Goal: Task Accomplishment & Management: Complete application form

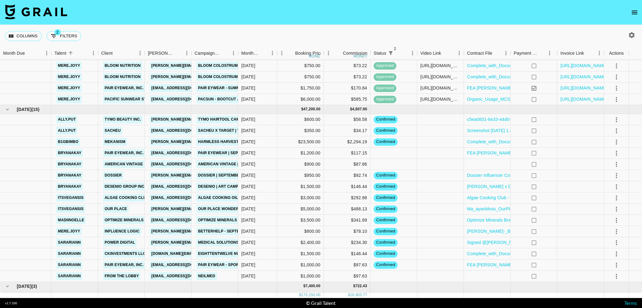
scroll to position [473, 0]
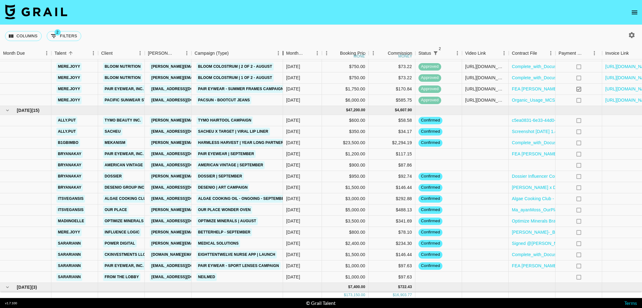
drag, startPoint x: 238, startPoint y: 55, endPoint x: 283, endPoint y: 55, distance: 44.8
click at [283, 55] on div "Campaign (Type)" at bounding box center [282, 53] width 7 height 12
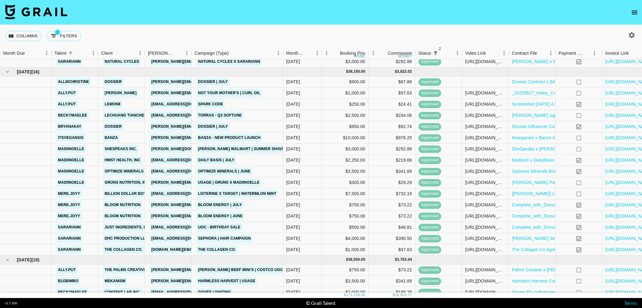
scroll to position [92, 0]
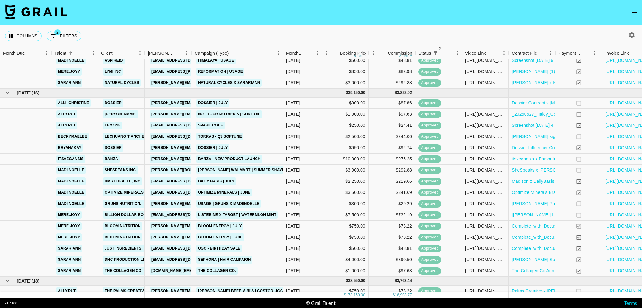
click at [634, 15] on icon "open drawer" at bounding box center [633, 12] width 7 height 7
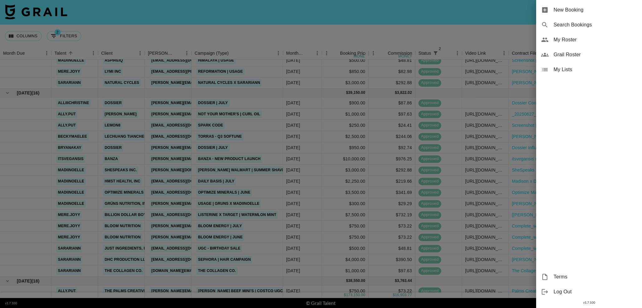
click at [602, 13] on span "New Booking" at bounding box center [594, 9] width 83 height 7
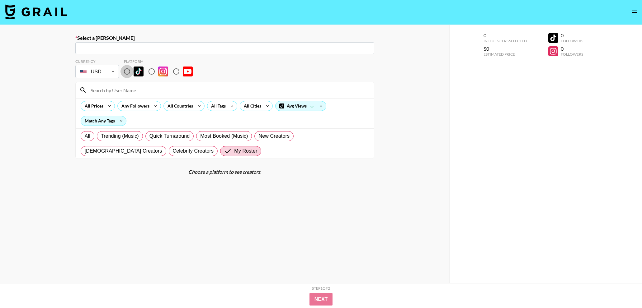
click at [129, 73] on input "radio" at bounding box center [126, 71] width 13 height 13
radio input "true"
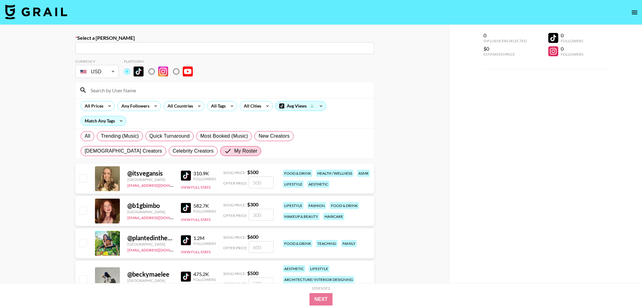
click at [146, 48] on input "text" at bounding box center [224, 48] width 291 height 7
paste input "[PERSON_NAME][EMAIL_ADDRESS][DOMAIN_NAME]"
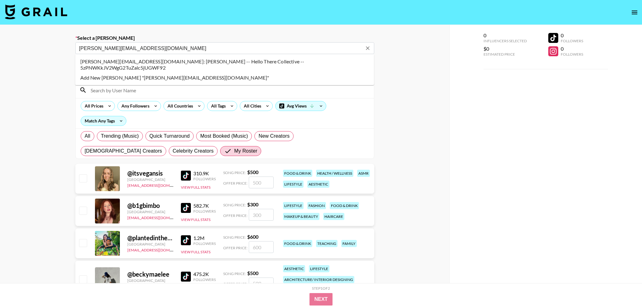
click at [220, 57] on li "egan@htcollective.com: Egan Gaille -- Hello There Collective -- 5zPNWKkJV2WgG2T…" at bounding box center [224, 65] width 299 height 16
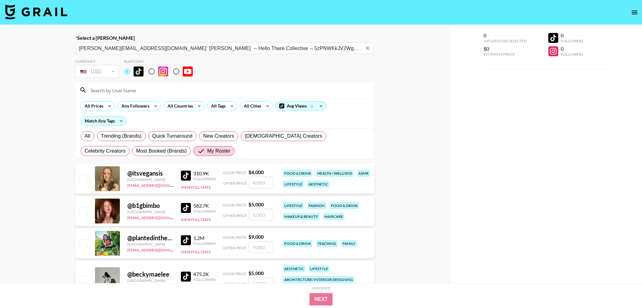
type input "egan@htcollective.com: Egan Gaille -- Hello There Collective -- 5zPNWKkJV2WgG2T…"
click at [61, 90] on div "Select a Booker egan@htcollective.com: Egan Gaille -- Hello There Collective --…" at bounding box center [224, 284] width 449 height 518
click at [126, 90] on input at bounding box center [228, 90] width 283 height 10
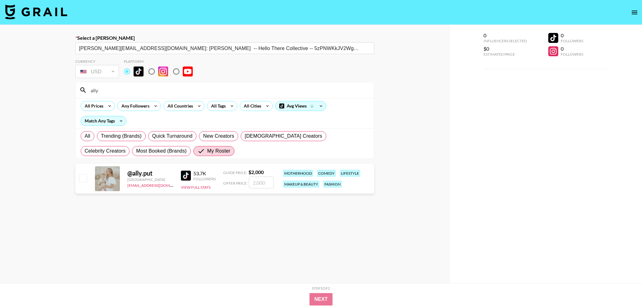
type input "ally"
click at [82, 176] on input "checkbox" at bounding box center [82, 178] width 7 height 7
checkbox input "true"
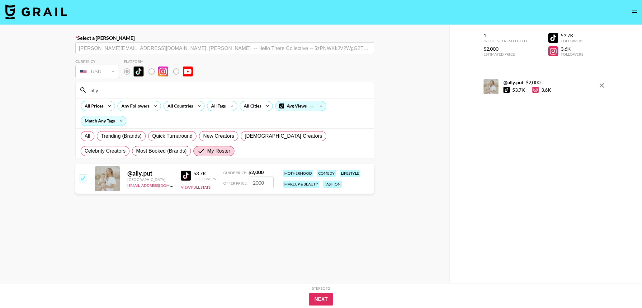
click at [260, 180] on input "2000" at bounding box center [261, 183] width 25 height 12
type input "200"
click at [316, 303] on button "Next" at bounding box center [321, 299] width 24 height 12
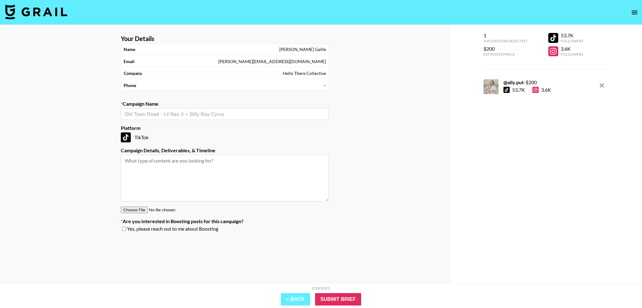
click at [132, 114] on input "text" at bounding box center [224, 114] width 200 height 7
click at [153, 128] on li "Add New Campaign: "Clean Cult"" at bounding box center [225, 128] width 208 height 10
type input "Clean Cult"
click at [189, 172] on textarea at bounding box center [225, 178] width 208 height 47
paste textarea "1 TikTok video posted to your official account + the raw version (final video w…"
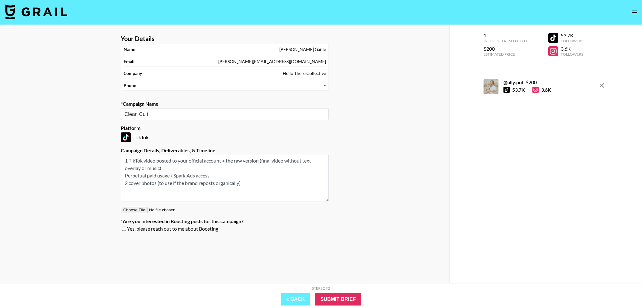
type textarea "1 TikTok video posted to your official account + the raw version (final video w…"
click at [124, 229] on input "checkbox" at bounding box center [124, 229] width 4 height 4
checkbox input "true"
click at [331, 295] on input "Submit Brief" at bounding box center [338, 299] width 46 height 12
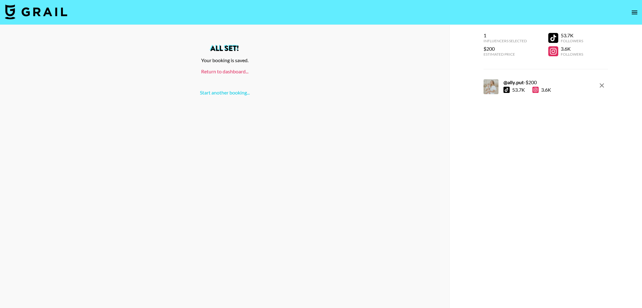
click at [227, 73] on link "Return to dashboard..." at bounding box center [224, 71] width 47 height 6
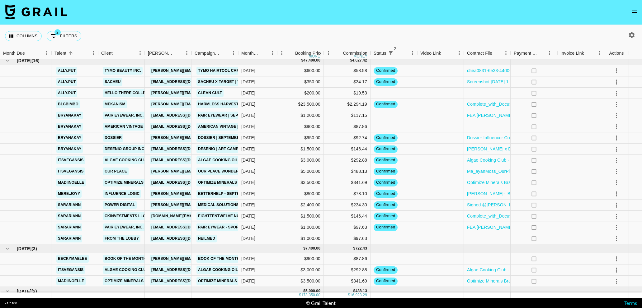
scroll to position [522, 0]
click at [436, 229] on div at bounding box center [440, 228] width 47 height 11
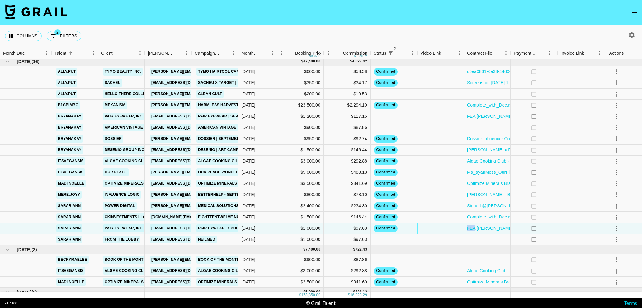
click at [436, 229] on div at bounding box center [440, 228] width 47 height 11
type input "[URL][DOMAIN_NAME]"
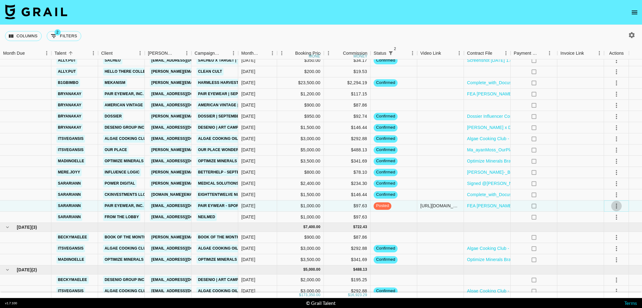
click at [613, 206] on icon "select merge strategy" at bounding box center [615, 206] width 7 height 7
click at [610, 263] on div "Approve" at bounding box center [610, 264] width 19 height 7
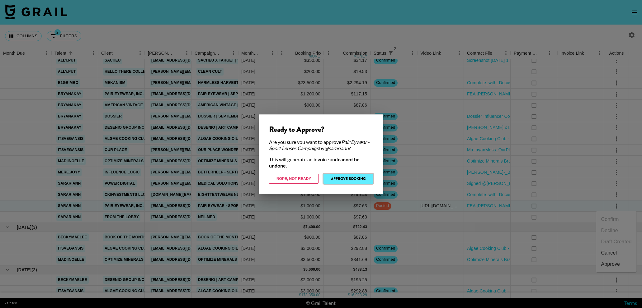
click at [339, 178] on button "Approve Booking" at bounding box center [347, 179] width 49 height 10
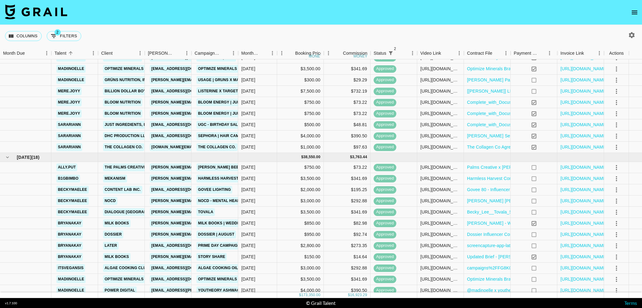
scroll to position [0, 0]
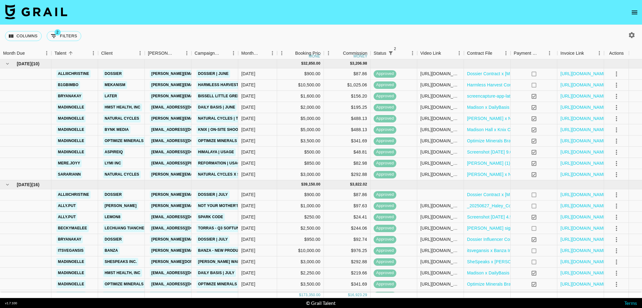
click at [637, 31] on div at bounding box center [630, 35] width 23 height 11
click at [632, 34] on icon "button" at bounding box center [632, 35] width 6 height 6
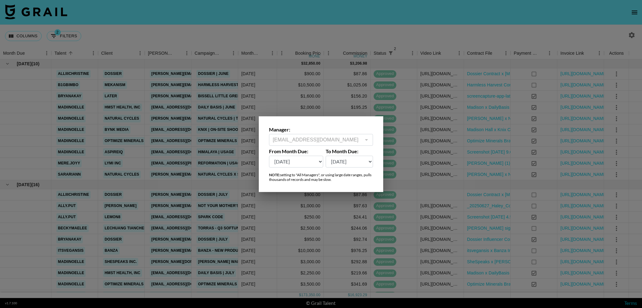
click at [304, 163] on select "[DATE] Aug '[DATE] Jun '[DATE] Apr '[DATE] Feb '[DATE] Dec '[DATE] Oct '[DATE] …" at bounding box center [296, 162] width 54 height 12
select select "[DATE]"
click at [269, 156] on select "[DATE] Aug '[DATE] Jun '[DATE] Apr '[DATE] Feb '[DATE] Dec '[DATE] Oct '[DATE] …" at bounding box center [296, 162] width 54 height 12
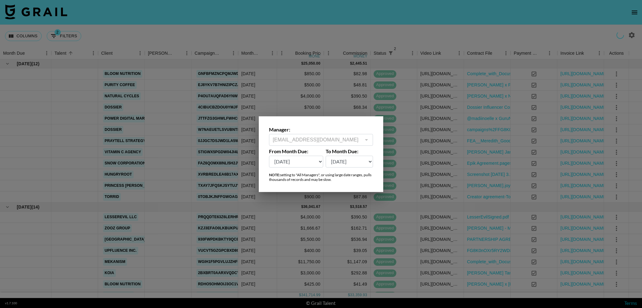
click at [424, 35] on div at bounding box center [321, 154] width 642 height 308
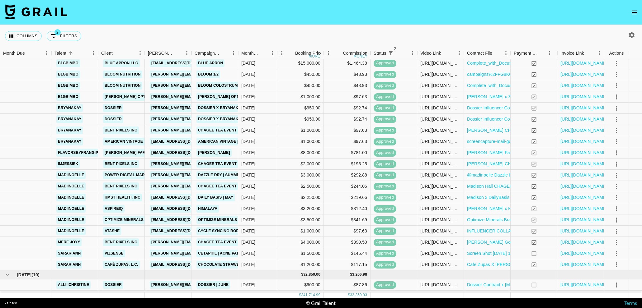
scroll to position [685, 0]
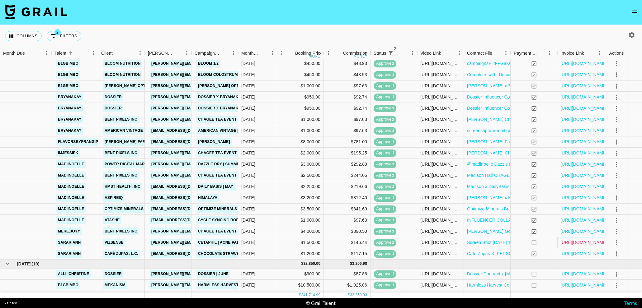
click at [565, 245] on link "[URL][DOMAIN_NAME]" at bounding box center [583, 243] width 47 height 6
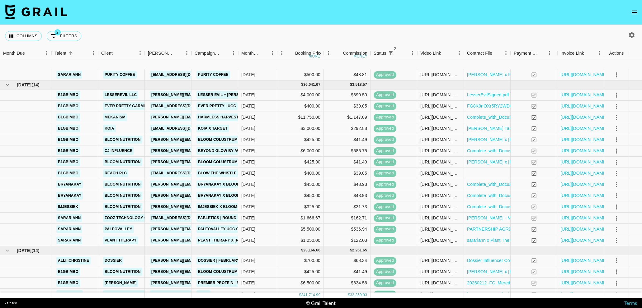
scroll to position [0, 0]
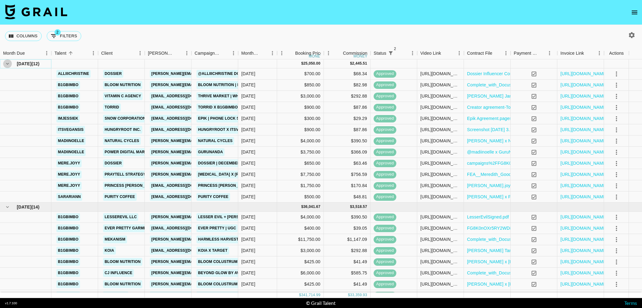
click at [5, 64] on icon "hide children" at bounding box center [8, 64] width 6 height 6
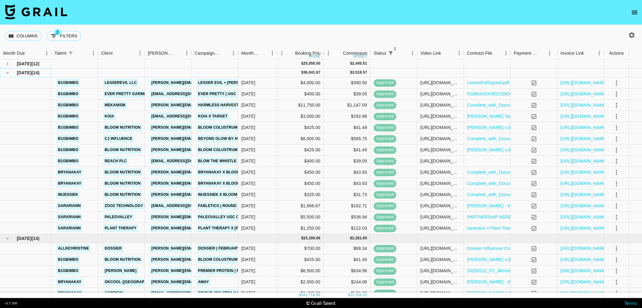
click at [7, 73] on icon "hide children" at bounding box center [7, 73] width 3 height 2
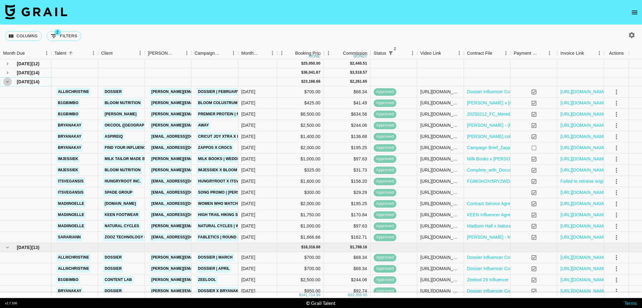
click at [8, 82] on icon "hide children" at bounding box center [8, 82] width 6 height 6
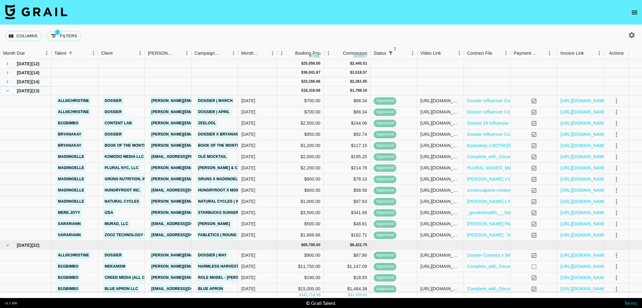
click at [7, 92] on icon "hide children" at bounding box center [8, 91] width 6 height 6
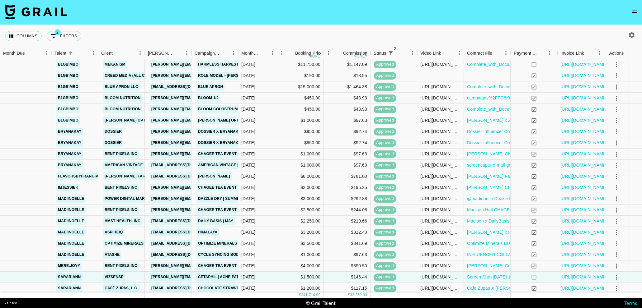
scroll to position [667, 0]
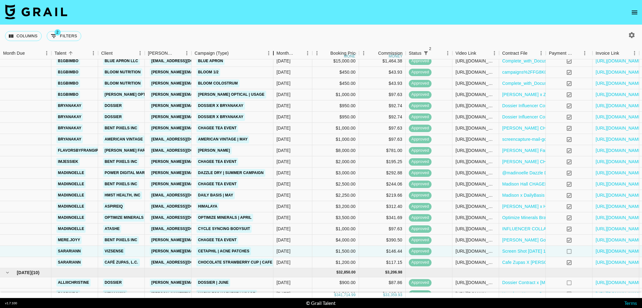
drag, startPoint x: 238, startPoint y: 53, endPoint x: 282, endPoint y: 56, distance: 44.0
click at [277, 56] on div "Campaign (Type)" at bounding box center [272, 53] width 7 height 12
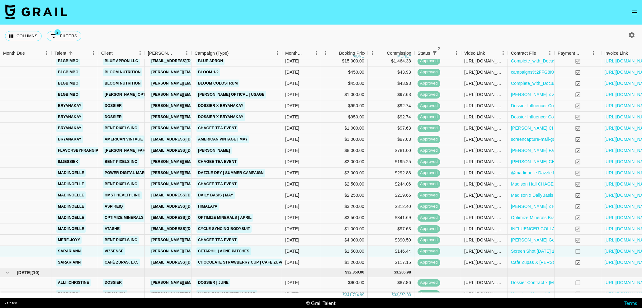
scroll to position [667, 0]
click at [609, 253] on link "[URL][DOMAIN_NAME]" at bounding box center [627, 251] width 47 height 6
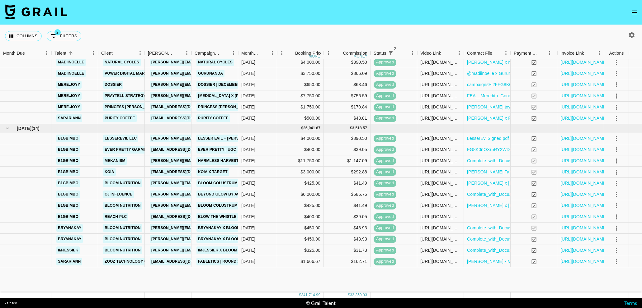
scroll to position [0, 0]
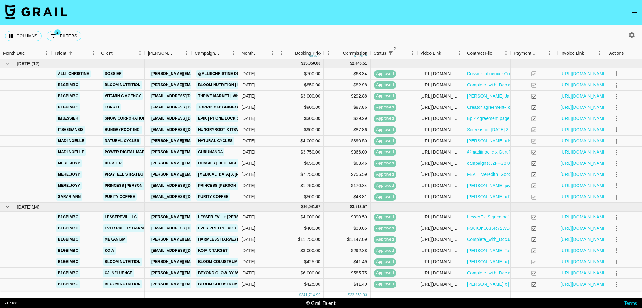
click at [631, 38] on icon "button" at bounding box center [632, 35] width 6 height 6
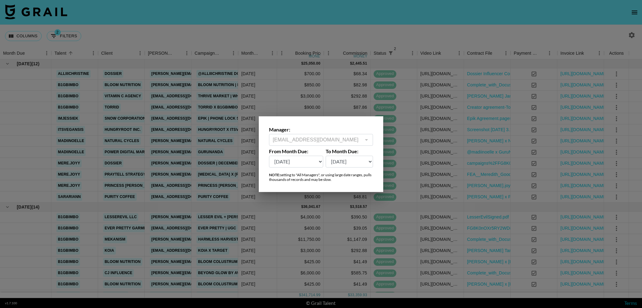
click at [304, 163] on select "[DATE] Aug '[DATE] Jun '[DATE] Apr '[DATE] Feb '[DATE] Dec '[DATE] Oct '[DATE] …" at bounding box center [296, 162] width 54 height 12
select select "[DATE]"
click at [269, 156] on select "[DATE] Aug '[DATE] Jun '[DATE] Apr '[DATE] Feb '[DATE] Dec '[DATE] Oct '[DATE] …" at bounding box center [296, 162] width 54 height 12
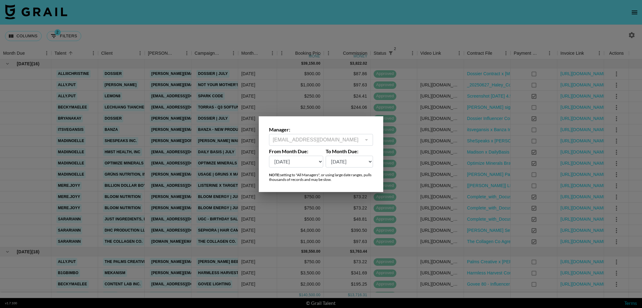
click at [387, 31] on div at bounding box center [321, 154] width 642 height 308
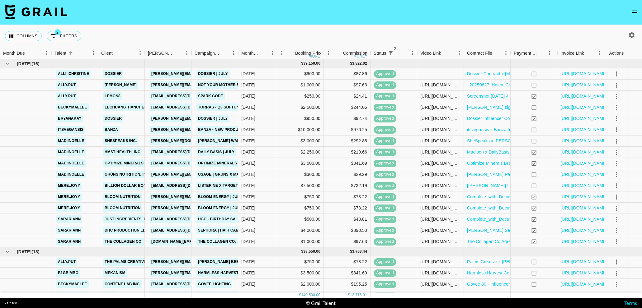
click at [628, 38] on icon "button" at bounding box center [631, 34] width 7 height 7
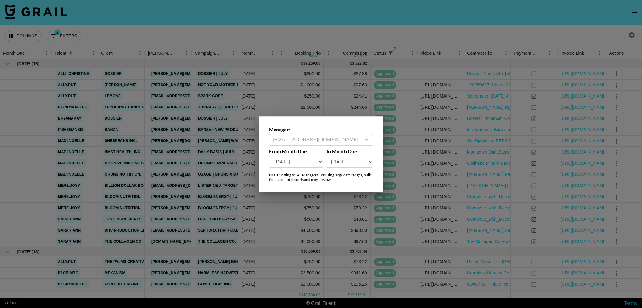
click at [300, 164] on select "[DATE] Aug '[DATE] Jun '[DATE] Apr '[DATE] Feb '[DATE] Dec '[DATE] Oct '[DATE] …" at bounding box center [296, 162] width 54 height 12
select select "[DATE]"
click at [269, 156] on select "[DATE] Aug '[DATE] Jun '[DATE] Apr '[DATE] Feb '[DATE] Dec '[DATE] Oct '[DATE] …" at bounding box center [296, 162] width 54 height 12
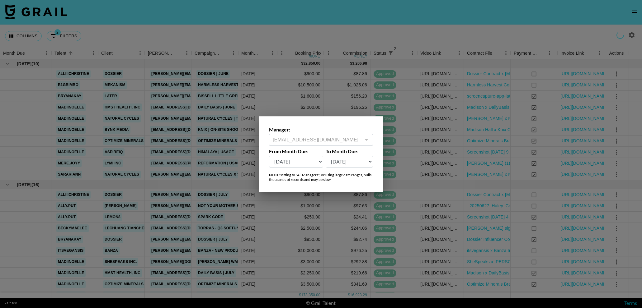
click at [351, 35] on div at bounding box center [321, 154] width 642 height 308
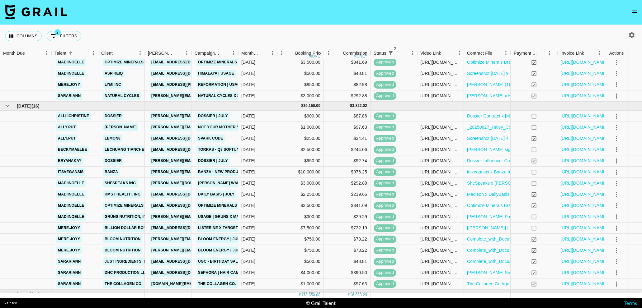
scroll to position [80, 0]
click at [568, 125] on link "[URL][DOMAIN_NAME]" at bounding box center [583, 126] width 47 height 6
